Goal: Task Accomplishment & Management: Use online tool/utility

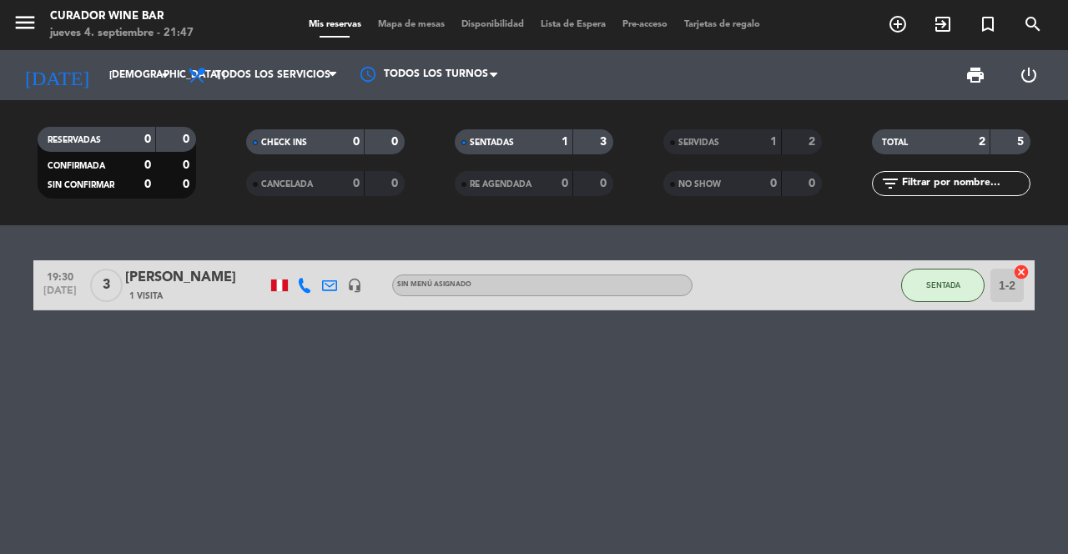
click at [936, 29] on icon "exit_to_app" at bounding box center [943, 24] width 20 height 20
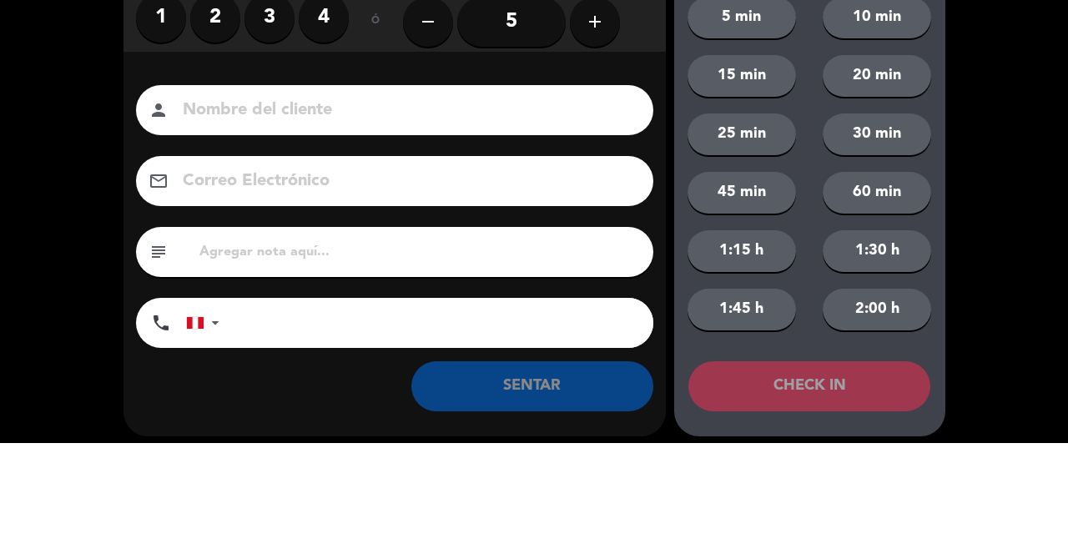
click at [232, 231] on input at bounding box center [406, 221] width 451 height 29
click at [220, 128] on label "2" at bounding box center [215, 128] width 50 height 50
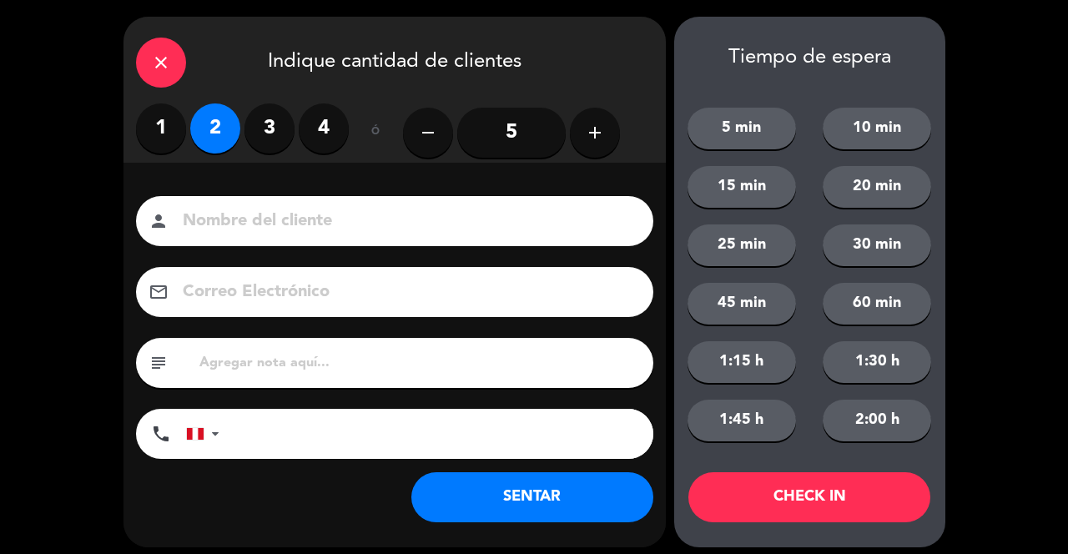
click at [346, 216] on input at bounding box center [406, 221] width 451 height 29
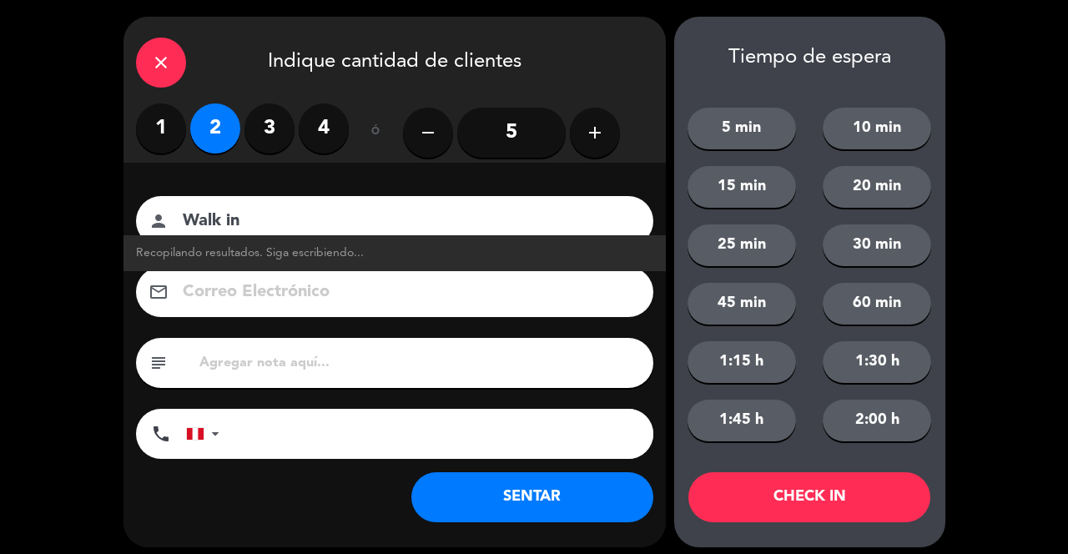
type input "Walk in"
click at [569, 507] on button "SENTAR" at bounding box center [532, 497] width 242 height 50
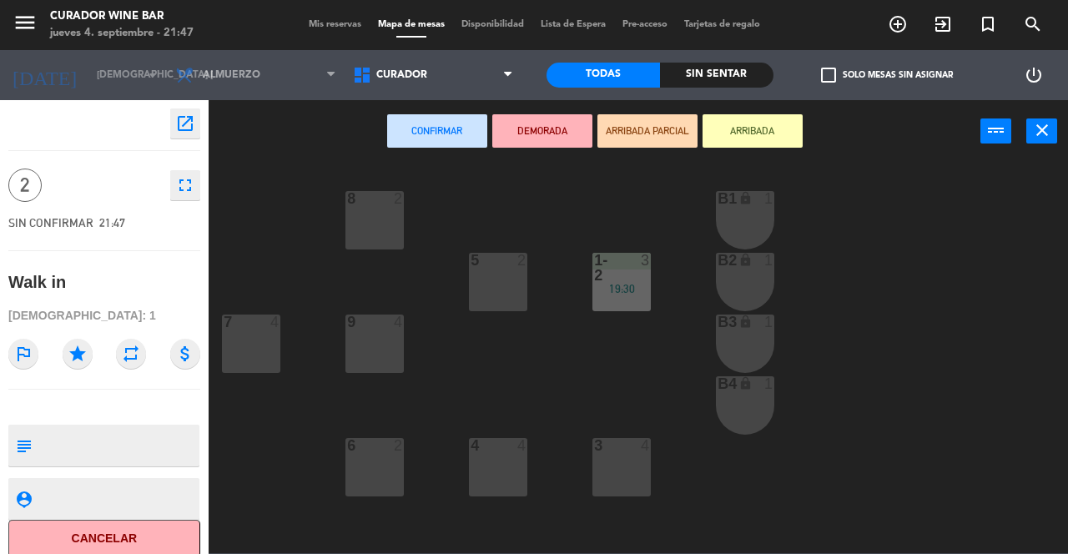
click at [514, 283] on div "5 2" at bounding box center [498, 282] width 58 height 58
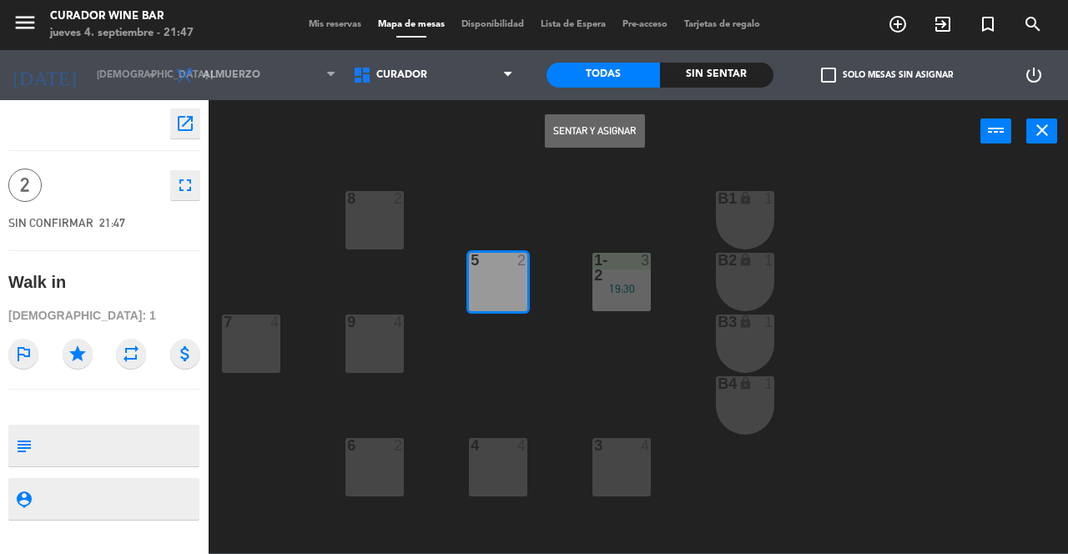
click at [612, 134] on button "Sentar y Asignar" at bounding box center [595, 130] width 100 height 33
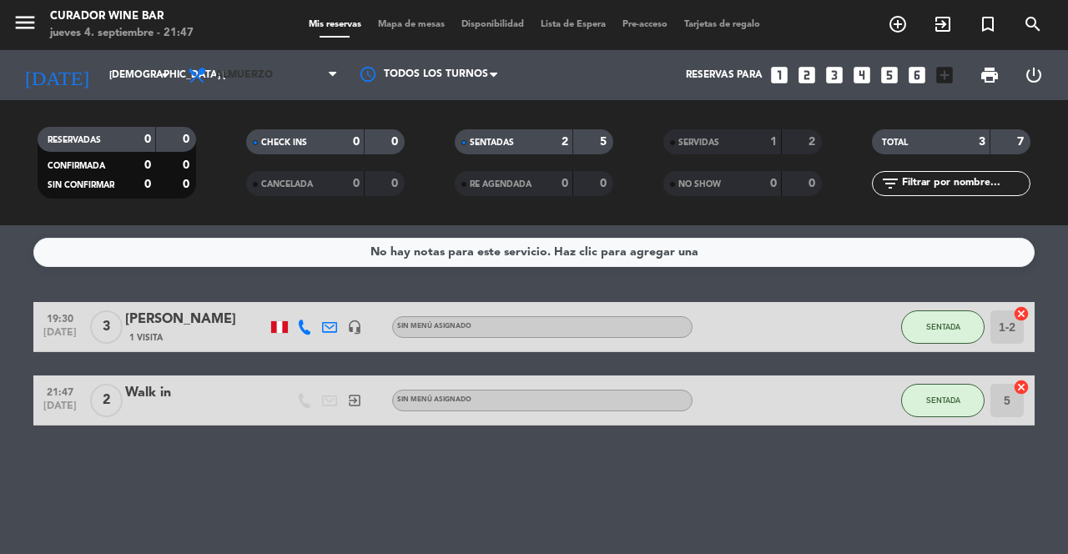
click at [299, 68] on span "Almuerzo" at bounding box center [262, 75] width 167 height 37
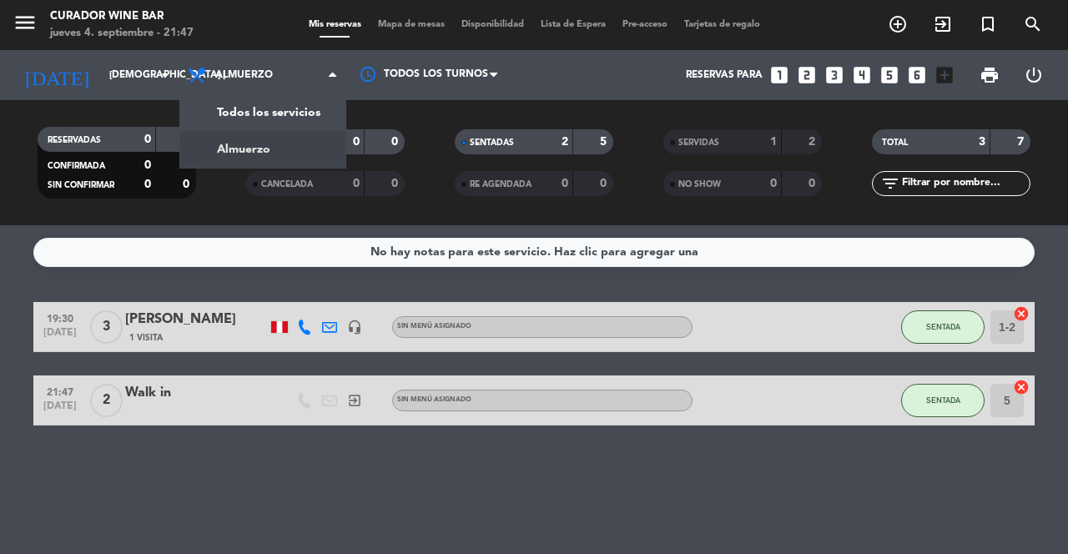
click at [305, 105] on div "menu Curador Wine Bar jueves 4. septiembre - 21:47 Mis reservas Mapa de mesas D…" at bounding box center [534, 112] width 1068 height 225
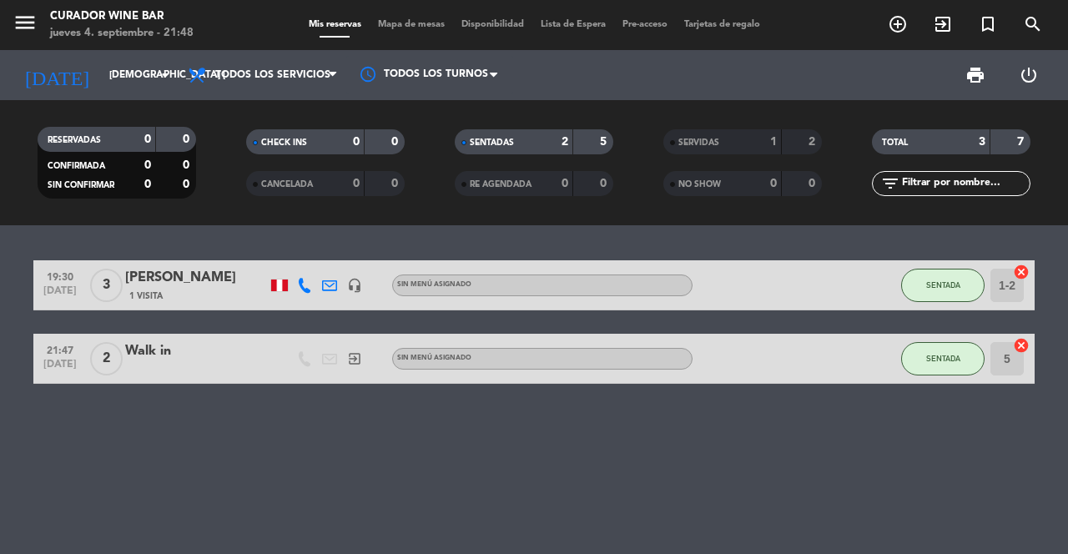
click at [158, 73] on icon "arrow_drop_down" at bounding box center [165, 75] width 20 height 20
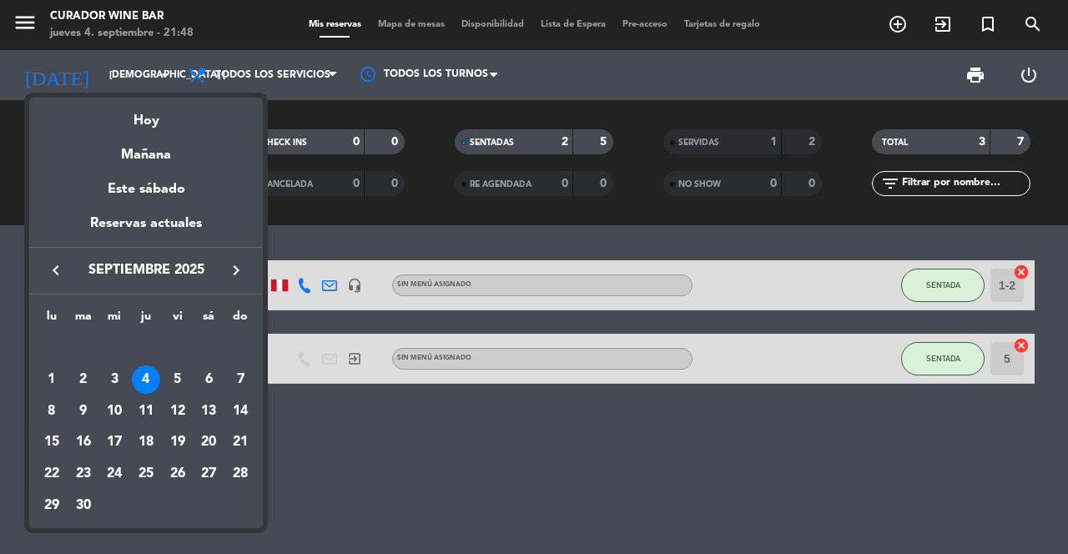
click at [190, 388] on td "5" at bounding box center [178, 380] width 32 height 32
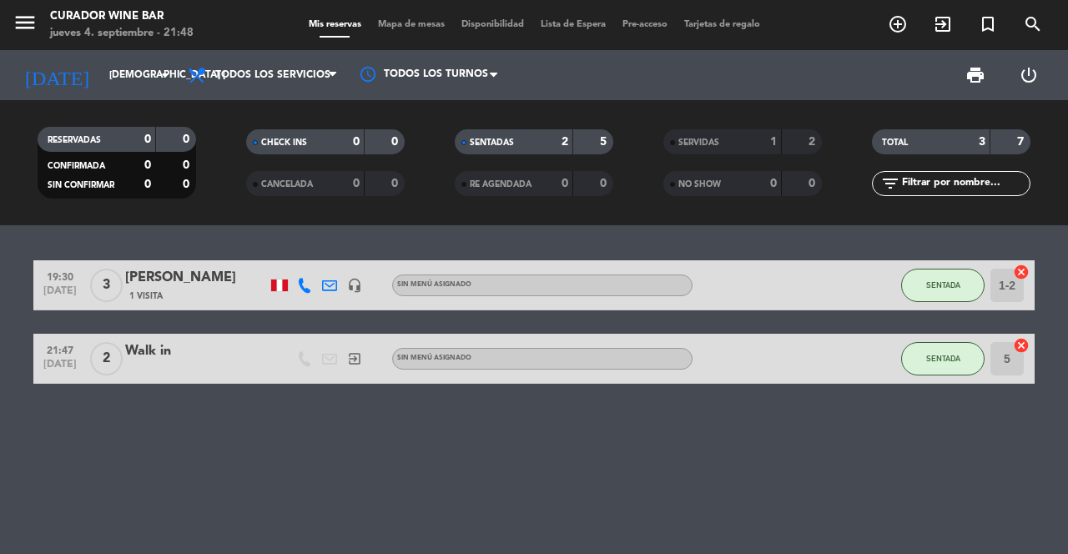
type input "vie. [DATE]"
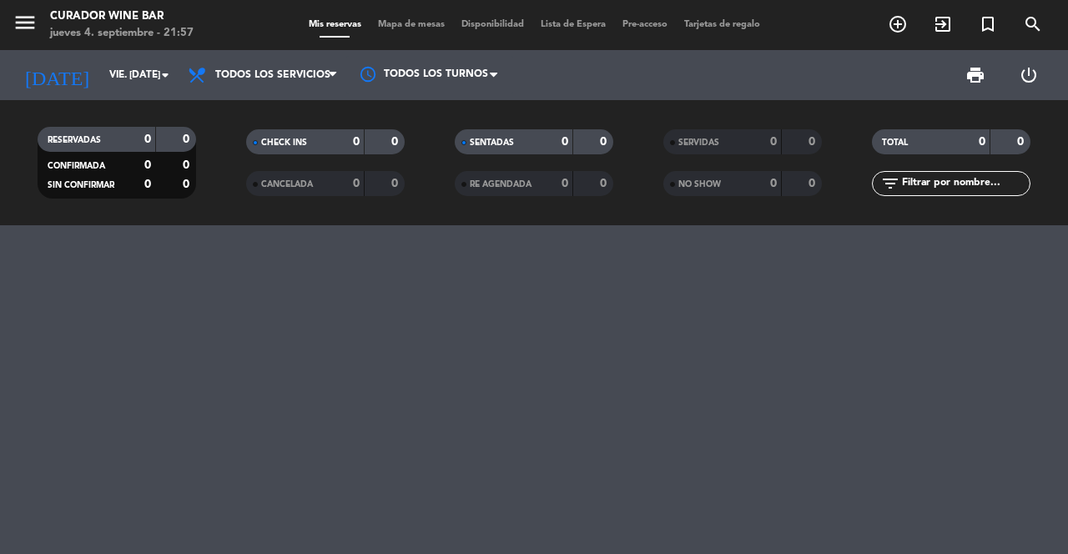
click at [58, 29] on div "jueves 4. septiembre - 21:57" at bounding box center [122, 33] width 144 height 17
